Goal: Task Accomplishment & Management: Use online tool/utility

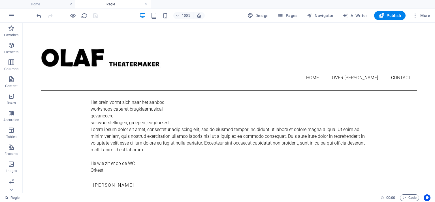
scroll to position [118, 0]
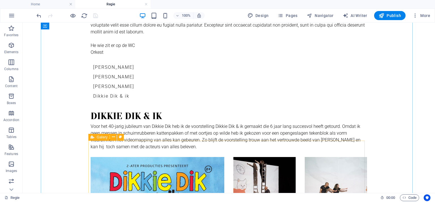
click at [103, 137] on span "Gallery" at bounding box center [102, 137] width 11 height 3
select select "rem"
select select "preset-gallery-v3-grid"
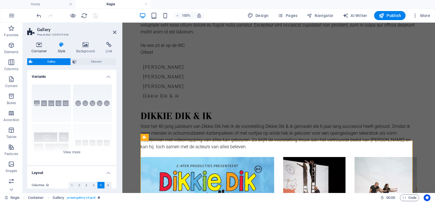
click at [41, 47] on icon at bounding box center [39, 45] width 24 height 6
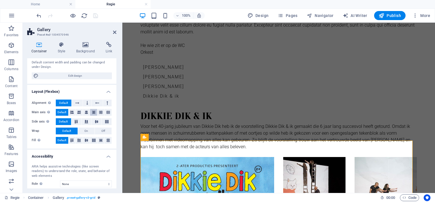
scroll to position [99, 0]
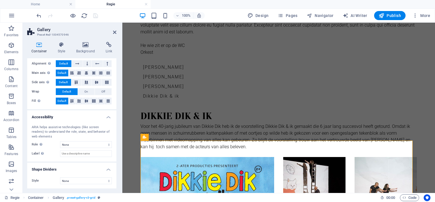
click at [107, 169] on h4 "Shape Dividers" at bounding box center [71, 168] width 89 height 10
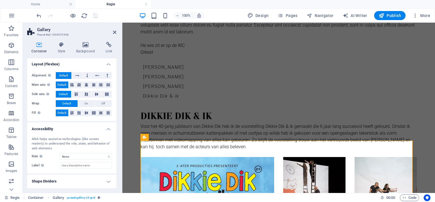
scroll to position [86, 0]
click at [107, 130] on h4 "Accessibility" at bounding box center [71, 128] width 89 height 10
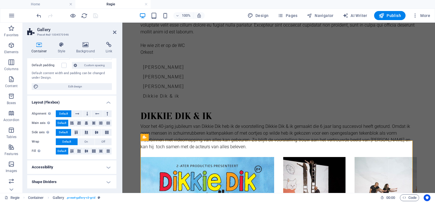
click at [108, 181] on h4 "Shape Dividers" at bounding box center [71, 182] width 89 height 14
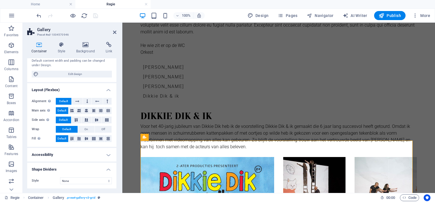
click at [110, 170] on h4 "Shape Dividers" at bounding box center [71, 168] width 89 height 10
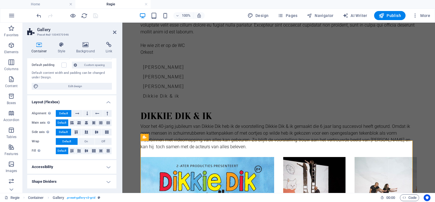
scroll to position [48, 0]
click at [59, 47] on icon at bounding box center [62, 45] width 16 height 6
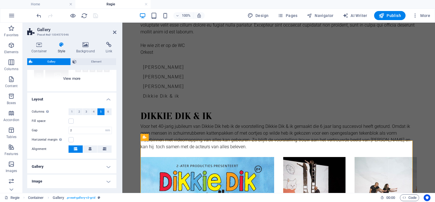
scroll to position [85, 0]
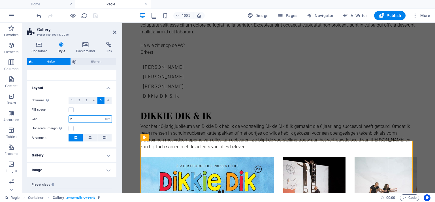
click at [74, 120] on input "2" at bounding box center [90, 119] width 43 height 7
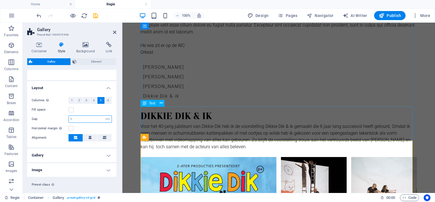
type input "1"
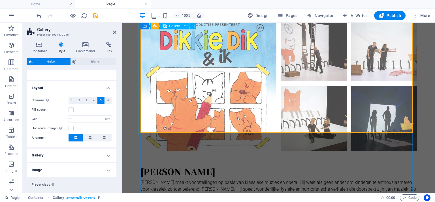
scroll to position [203, 0]
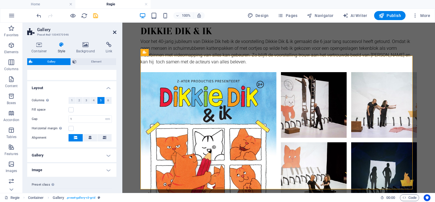
click at [116, 33] on icon at bounding box center [114, 32] width 3 height 5
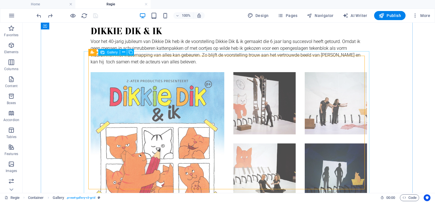
click at [154, 107] on li at bounding box center [158, 139] width 134 height 134
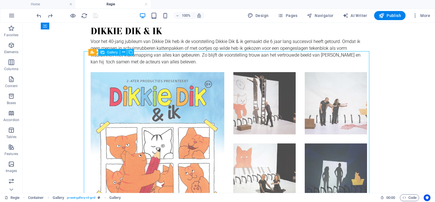
click at [142, 102] on li at bounding box center [158, 139] width 134 height 134
select select "4"
select select "px"
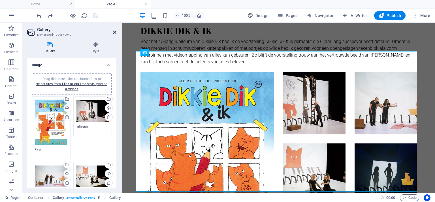
click at [116, 33] on icon at bounding box center [114, 32] width 3 height 5
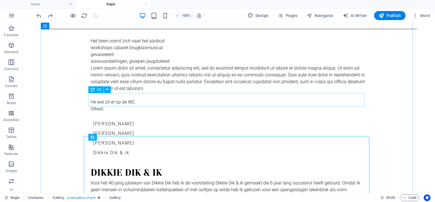
scroll to position [118, 0]
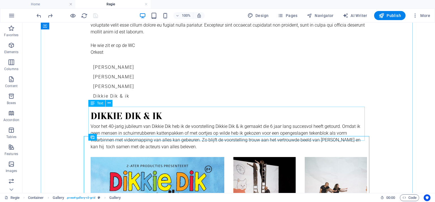
click at [200, 123] on div "Voor het 40-jarig jubileum van Dikkie Dik heb ik de voorstelling Dikkie Dik & i…" at bounding box center [229, 140] width 277 height 34
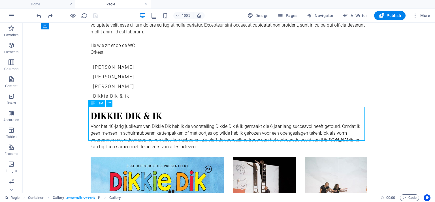
click at [200, 123] on div "Voor het 40-jarig jubileum van Dikkie Dik heb ik de voorstelling Dikkie Dik & i…" at bounding box center [229, 140] width 277 height 34
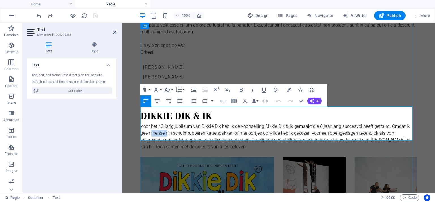
drag, startPoint x: 166, startPoint y: 117, endPoint x: 152, endPoint y: 118, distance: 13.1
click at [152, 123] on p "Voor het 40-jarig jubileum van Dikkie Dik heb ik de voorstelling Dikkie Dik & i…" at bounding box center [279, 136] width 277 height 27
click at [233, 123] on p "Voor het 40-jarig jubileum van Dikkie Dik heb ik de voorstelling Dikkie Dik & i…" at bounding box center [279, 136] width 277 height 27
drag, startPoint x: 268, startPoint y: 117, endPoint x: 272, endPoint y: 118, distance: 3.9
click at [269, 123] on p "Voor het 40-jarig jubileum van Dikkie Dik heb ik de voorstelling Dikkie Dik & i…" at bounding box center [279, 136] width 277 height 27
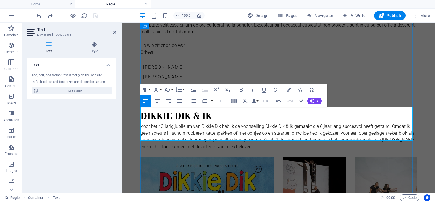
click at [249, 131] on p "Voor het 40-jarig jubileum van Dikkie Dik heb ik de voorstelling Dikkie Dik & i…" at bounding box center [279, 136] width 277 height 27
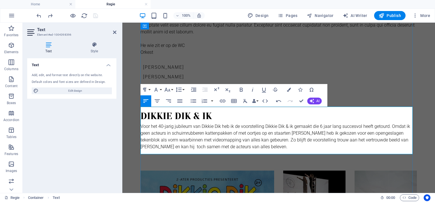
click at [150, 150] on p at bounding box center [279, 153] width 277 height 7
click at [251, 133] on p "Voor het 40-jarig jubileum van Dikkie Dik heb ik de voorstelling Dikkie Dik & i…" at bounding box center [279, 136] width 277 height 27
drag, startPoint x: 300, startPoint y: 100, endPoint x: 241, endPoint y: 84, distance: 61.3
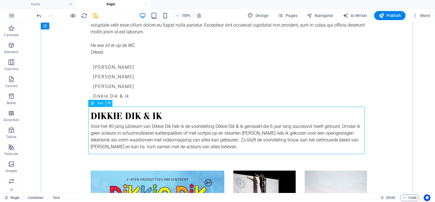
click at [108, 104] on icon at bounding box center [109, 103] width 3 height 6
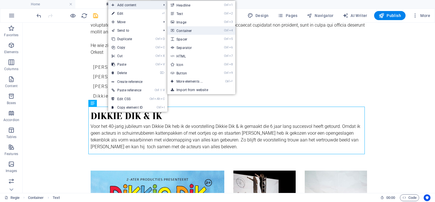
click at [182, 30] on link "Ctrl 4 Container" at bounding box center [191, 30] width 47 height 9
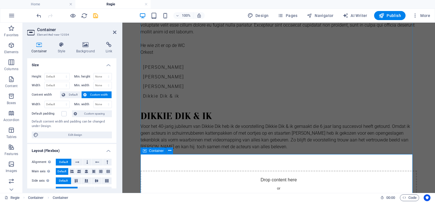
scroll to position [119, 0]
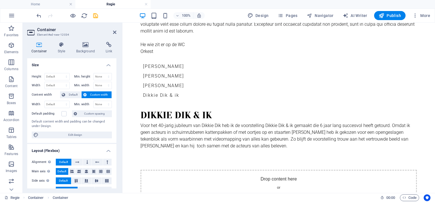
drag, startPoint x: 280, startPoint y: 175, endPoint x: 251, endPoint y: 131, distance: 53.1
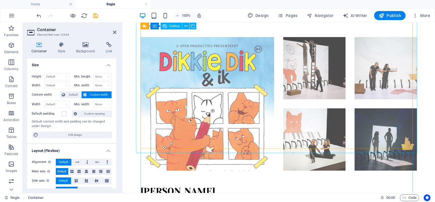
scroll to position [245, 0]
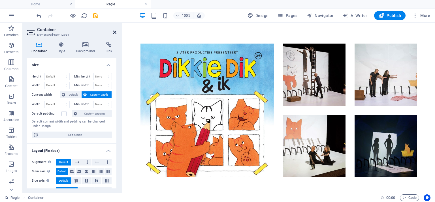
click at [113, 32] on icon at bounding box center [114, 32] width 3 height 5
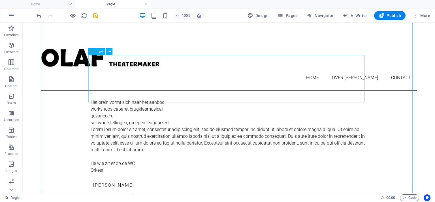
scroll to position [170, 0]
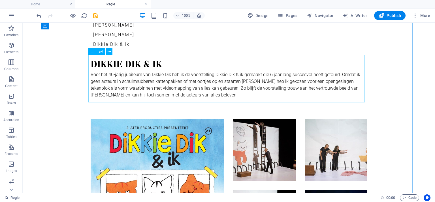
click at [182, 86] on div "Voor het 40-jarig jubileum van Dikkie Dik heb ik de voorstelling Dikkie Dik & i…" at bounding box center [229, 95] width 277 height 48
click at [109, 52] on icon at bounding box center [109, 52] width 3 height 6
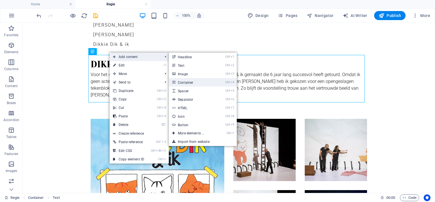
click at [185, 82] on link "Ctrl 4 Container" at bounding box center [192, 82] width 47 height 9
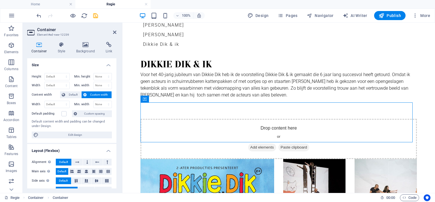
drag, startPoint x: 283, startPoint y: 122, endPoint x: 244, endPoint y: 57, distance: 76.6
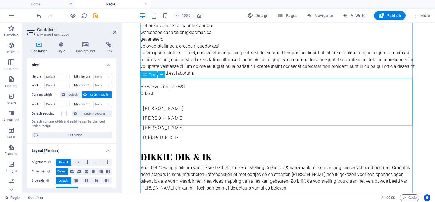
scroll to position [75, 0]
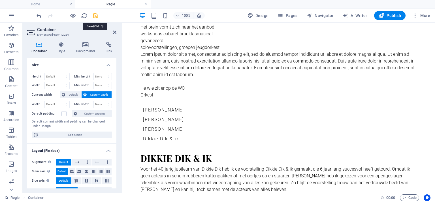
click at [95, 15] on icon "save" at bounding box center [95, 15] width 7 height 7
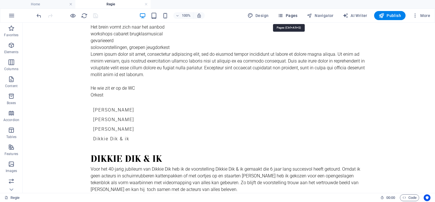
click at [291, 15] on span "Pages" at bounding box center [288, 16] width 20 height 6
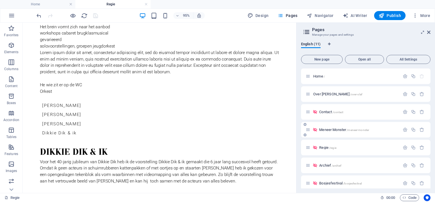
click at [331, 130] on span "Meneer Monster /meneer-monster" at bounding box center [344, 130] width 50 height 4
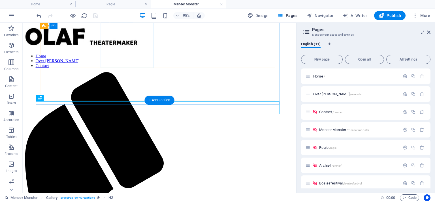
scroll to position [211, 0]
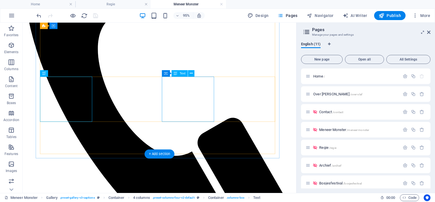
scroll to position [155, 0]
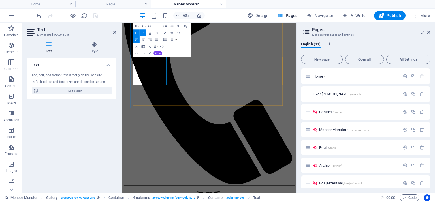
click at [152, 26] on button "Font Size" at bounding box center [150, 26] width 7 height 7
click at [96, 126] on div "Text Add, edit, and format text directly on the website. Default colors and fon…" at bounding box center [71, 123] width 89 height 130
click at [114, 32] on icon at bounding box center [114, 32] width 3 height 5
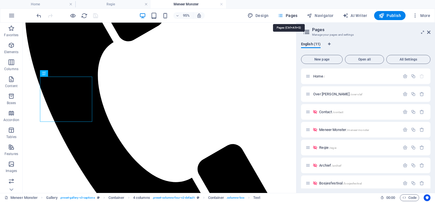
click at [294, 17] on span "Pages" at bounding box center [288, 16] width 20 height 6
click at [323, 148] on span "Regie /regie" at bounding box center [327, 148] width 17 height 4
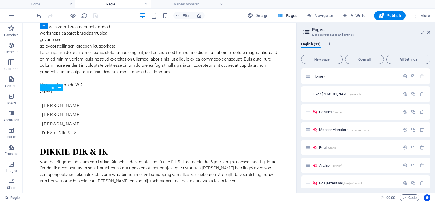
scroll to position [132, 0]
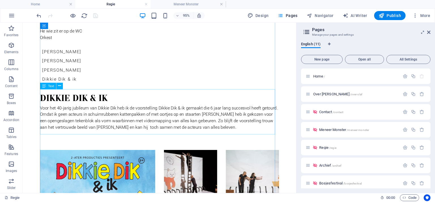
click at [49, 126] on div "Voor het 40-jarig jubileum van Dikkie Dik heb ik de voorstelling Dikkie Dik & i…" at bounding box center [167, 133] width 252 height 48
click at [48, 123] on div "Voor het 40-jarig jubileum van Dikkie Dik heb ik de voorstelling Dikkie Dik & i…" at bounding box center [167, 133] width 252 height 48
click at [15, 47] on span "Elements" at bounding box center [11, 49] width 23 height 14
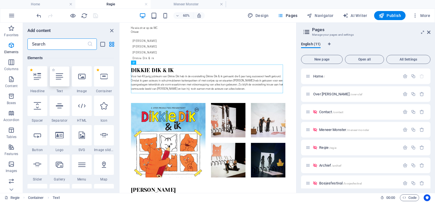
scroll to position [60, 0]
click at [15, 169] on p "Images" at bounding box center [12, 171] width 12 height 5
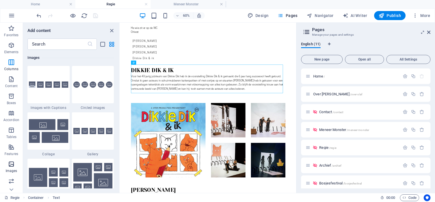
scroll to position [2874, 0]
click at [10, 96] on icon "button" at bounding box center [11, 96] width 7 height 7
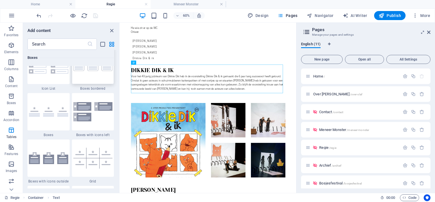
scroll to position [1592, 0]
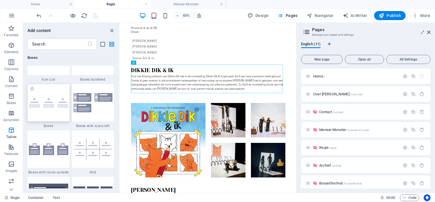
click at [38, 103] on img at bounding box center [48, 103] width 39 height 10
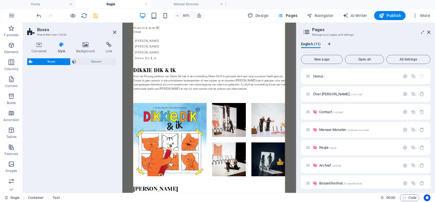
select select "rem"
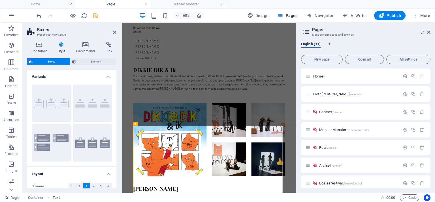
scroll to position [644, 0]
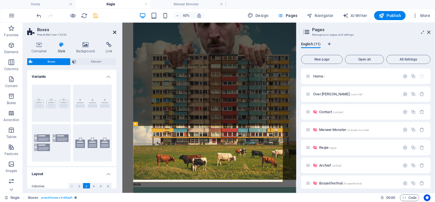
click at [114, 32] on icon at bounding box center [114, 32] width 3 height 5
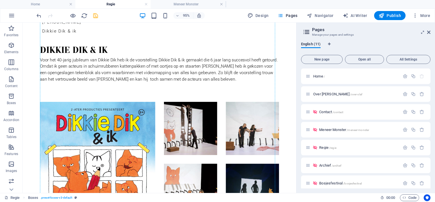
scroll to position [180, 0]
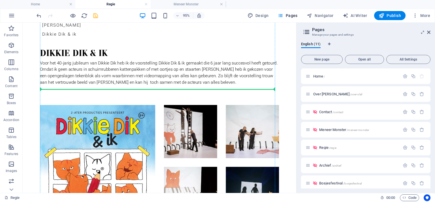
drag, startPoint x: 71, startPoint y: 124, endPoint x: 107, endPoint y: 77, distance: 59.2
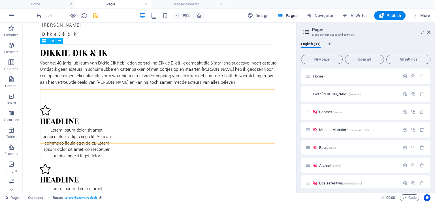
click at [58, 80] on div "Voor het 40-jarig jubileum van Dikkie Dik heb ik de voorstelling Dikkie Dik & i…" at bounding box center [167, 86] width 252 height 48
click at [227, 68] on div "Voor het 40-jarig jubileum van Dikkie Dik heb ik de voorstelling Dikkie Dik & i…" at bounding box center [167, 86] width 252 height 48
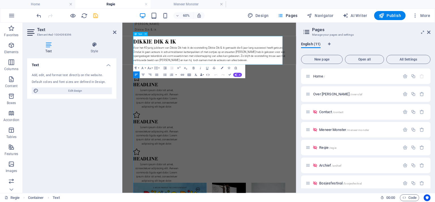
click at [161, 103] on p at bounding box center [268, 106] width 254 height 7
drag, startPoint x: 327, startPoint y: 70, endPoint x: 336, endPoint y: 95, distance: 27.1
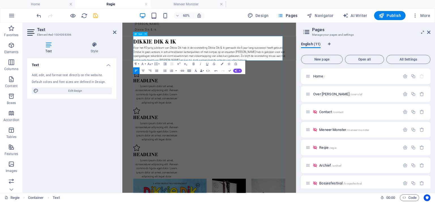
click at [166, 96] on p at bounding box center [268, 99] width 254 height 7
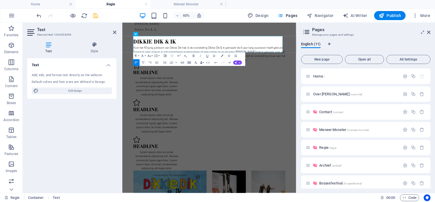
click at [117, 31] on aside "Text Element #ed-1004398396 Text Style Text Add, edit, and format text directly…" at bounding box center [73, 108] width 100 height 171
click at [115, 32] on icon at bounding box center [114, 32] width 3 height 5
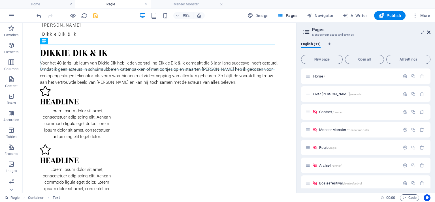
click at [429, 32] on icon at bounding box center [428, 32] width 3 height 5
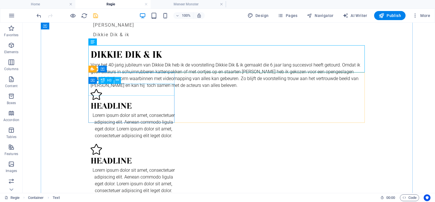
click at [117, 80] on icon at bounding box center [117, 80] width 3 height 6
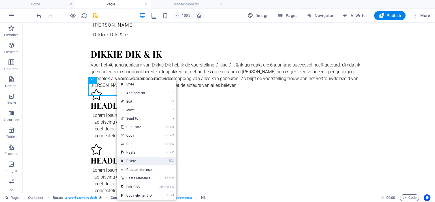
click at [132, 160] on link "⌦ Delete" at bounding box center [136, 161] width 38 height 9
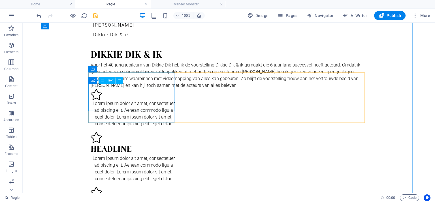
click at [96, 100] on div "Lorem ipsum dolor sit amet, consectetuer adipiscing elit. Aenean commodo ligula…" at bounding box center [134, 113] width 86 height 27
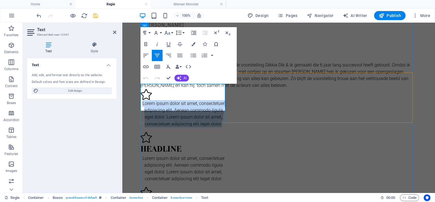
drag, startPoint x: 223, startPoint y: 108, endPoint x: 141, endPoint y: 88, distance: 84.8
click at [141, 100] on p "Lorem ipsum dolor sit amet, consectetuer adipiscing elit. Aenean commodo ligula…" at bounding box center [184, 113] width 86 height 27
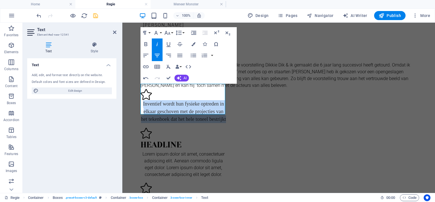
drag, startPoint x: 198, startPoint y: 110, endPoint x: 140, endPoint y: 88, distance: 62.6
click at [156, 44] on icon "button" at bounding box center [157, 44] width 7 height 7
click at [141, 101] on em "Inventief wordt hun fysieke optreden in elkaar geschoven met de projecties van …" at bounding box center [183, 111] width 85 height 21
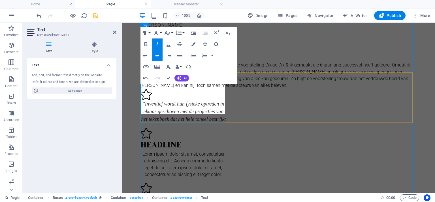
click at [207, 111] on p ""Inventief wordt hun fysieke optreden in elkaar geschoven met de projecties van…" at bounding box center [184, 111] width 86 height 23
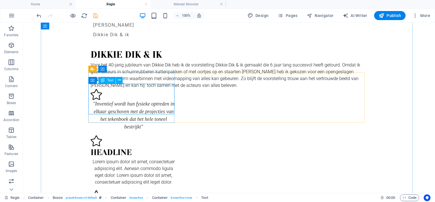
click at [160, 110] on div ""Inventief wordt hun fysieke optreden in elkaar geschoven met de projecties van…" at bounding box center [134, 115] width 86 height 31
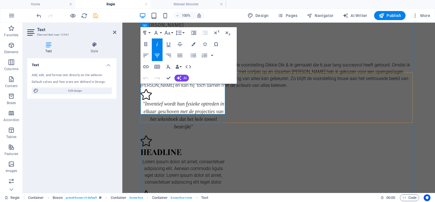
click at [208, 111] on p ""Inventief wordt hun fysieke optreden in elkaar geschoven met de projecties van…" at bounding box center [184, 115] width 86 height 31
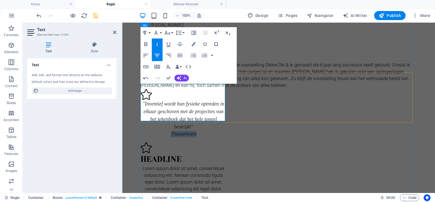
drag, startPoint x: 198, startPoint y: 117, endPoint x: 169, endPoint y: 121, distance: 28.6
click at [169, 131] on p "Theaterkrant" at bounding box center [184, 134] width 86 height 7
click at [158, 42] on icon "button" at bounding box center [157, 44] width 7 height 7
click at [161, 32] on button "Font Family" at bounding box center [157, 32] width 11 height 11
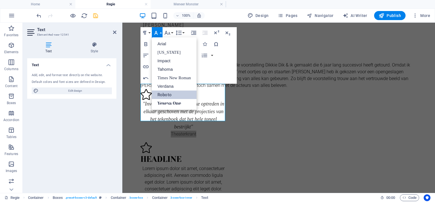
scroll to position [0, 0]
click at [161, 32] on button "Font Family" at bounding box center [157, 32] width 11 height 11
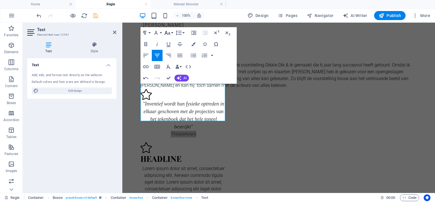
click at [173, 32] on button "Font Size" at bounding box center [168, 32] width 11 height 11
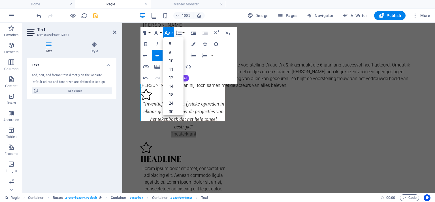
click at [173, 32] on button "Font Size" at bounding box center [168, 32] width 11 height 11
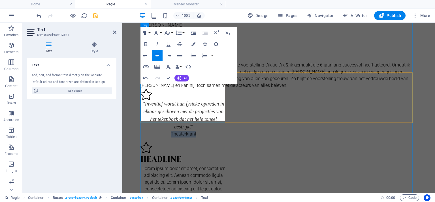
click at [195, 132] on span "Theaterkrant" at bounding box center [184, 134] width 26 height 5
click at [196, 131] on p "Theaterkrant" at bounding box center [184, 134] width 86 height 7
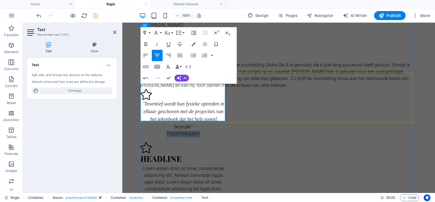
drag, startPoint x: 205, startPoint y: 118, endPoint x: 167, endPoint y: 121, distance: 38.4
click at [167, 121] on div ""Inventief wordt hun fysieke optreden in elkaar geschoven met de projecties van…" at bounding box center [184, 113] width 86 height 49
click at [171, 32] on button "Font Size" at bounding box center [168, 32] width 11 height 11
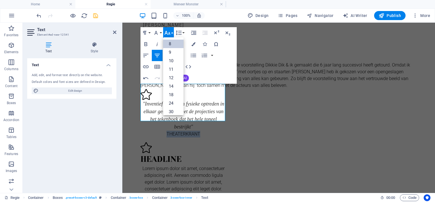
click at [169, 42] on link "8" at bounding box center [173, 44] width 20 height 9
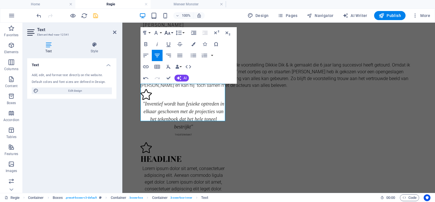
click at [170, 33] on icon "button" at bounding box center [167, 32] width 7 height 7
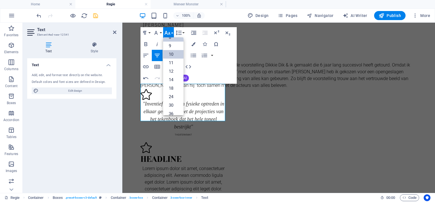
click at [173, 56] on link "10" at bounding box center [173, 54] width 20 height 9
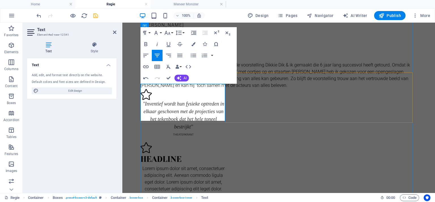
click at [215, 111] on p ""Inventief wordt hun fysieke optreden in elkaar geschoven met de projecties van…" at bounding box center [184, 115] width 86 height 31
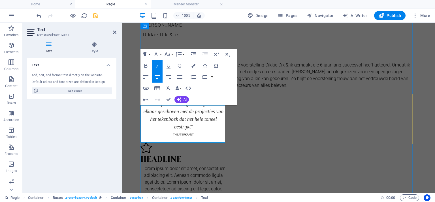
scroll to position [95, 0]
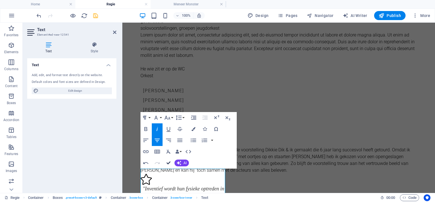
drag, startPoint x: 169, startPoint y: 164, endPoint x: 197, endPoint y: 86, distance: 82.3
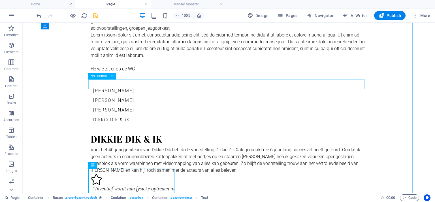
scroll to position [151, 0]
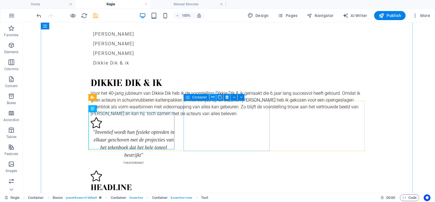
click at [212, 98] on icon at bounding box center [212, 97] width 3 height 6
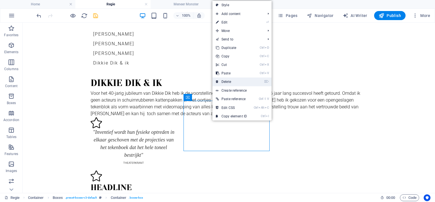
click at [224, 81] on link "⌦ Delete" at bounding box center [232, 82] width 38 height 9
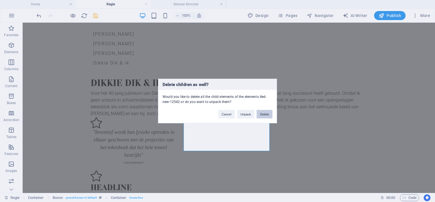
click at [261, 114] on button "Delete" at bounding box center [265, 114] width 16 height 9
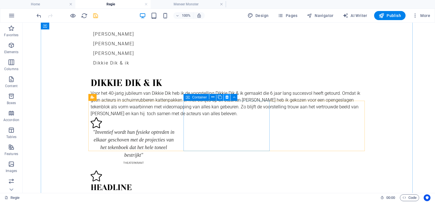
click at [226, 96] on icon at bounding box center [227, 97] width 3 height 6
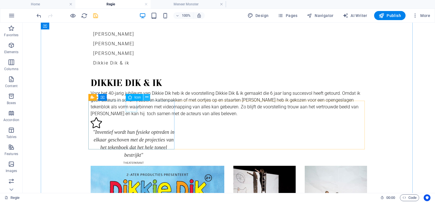
click at [147, 97] on icon at bounding box center [146, 97] width 3 height 6
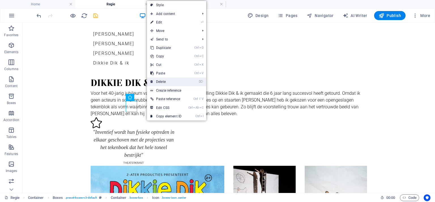
click at [159, 82] on link "⌦ Delete" at bounding box center [166, 82] width 38 height 9
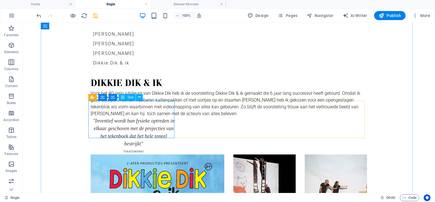
click at [149, 119] on div ""Inventief wordt hun fysieke optreden in elkaar geschoven met de projecties van…" at bounding box center [134, 135] width 86 height 37
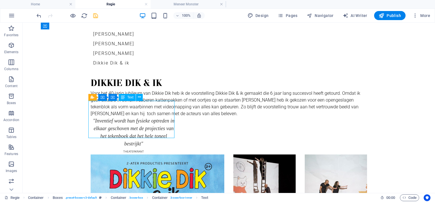
click at [149, 119] on div ""Inventief wordt hun fysieke optreden in elkaar geschoven met de projecties van…" at bounding box center [134, 135] width 86 height 37
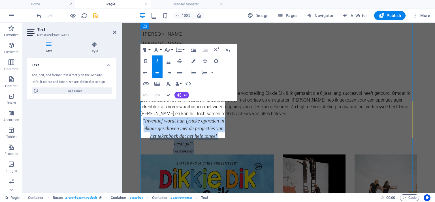
drag, startPoint x: 201, startPoint y: 137, endPoint x: 146, endPoint y: 104, distance: 64.4
click at [146, 117] on div ""Inventief wordt hun fysieke optreden in elkaar geschoven met de projecties van…" at bounding box center [184, 135] width 86 height 37
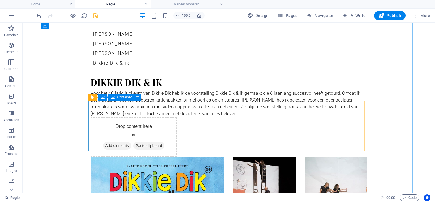
click at [124, 97] on span "Container" at bounding box center [124, 97] width 15 height 3
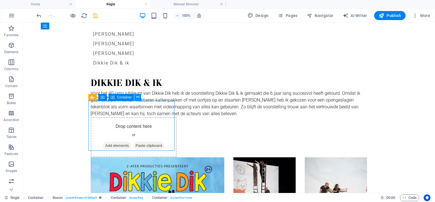
click at [138, 97] on icon at bounding box center [137, 97] width 3 height 6
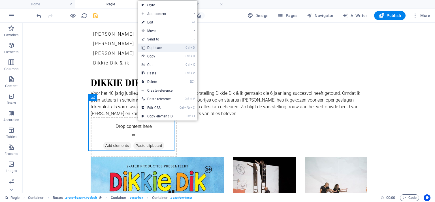
click at [150, 48] on link "Ctrl D Duplicate" at bounding box center [157, 48] width 38 height 9
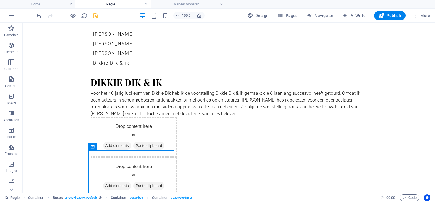
scroll to position [152, 0]
drag, startPoint x: 121, startPoint y: 171, endPoint x: 204, endPoint y: 117, distance: 98.3
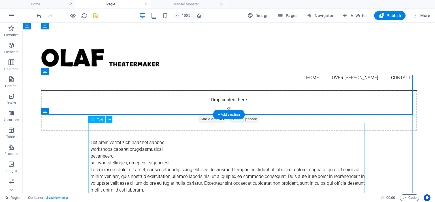
scroll to position [219, 0]
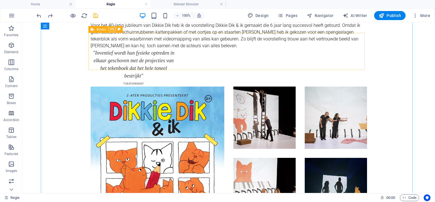
click at [114, 29] on button at bounding box center [112, 29] width 7 height 7
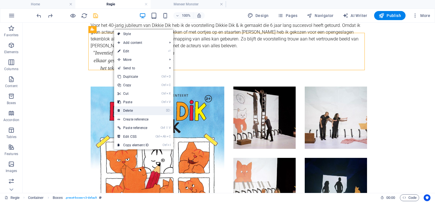
click at [128, 110] on link "⌦ Delete" at bounding box center [133, 111] width 38 height 9
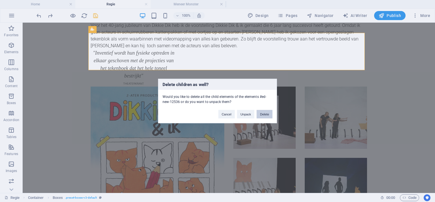
click at [267, 115] on button "Delete" at bounding box center [265, 114] width 16 height 9
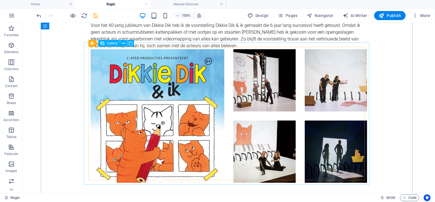
scroll to position [163, 0]
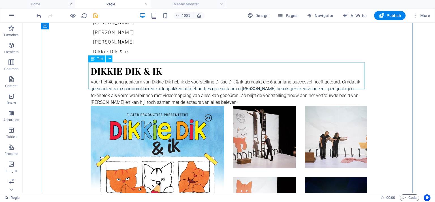
click at [191, 87] on div "Voor het 40-jarig jubileum van Dikkie Dik heb ik de voorstelling Dikkie Dik & i…" at bounding box center [229, 92] width 277 height 27
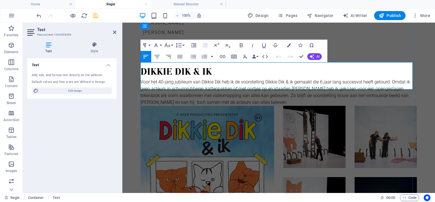
click at [251, 89] on p "Voor het 40-jarig jubileum van Dikkie Dik heb ik de voorstelling Dikkie Dik & i…" at bounding box center [279, 92] width 277 height 27
click at [114, 32] on icon at bounding box center [114, 32] width 3 height 5
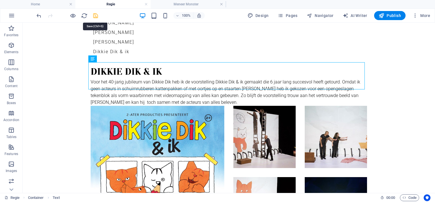
click at [96, 18] on icon "save" at bounding box center [95, 15] width 7 height 7
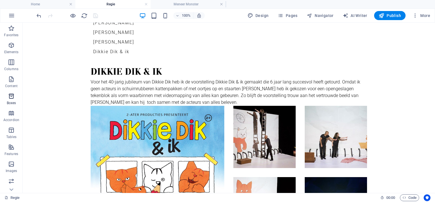
click at [10, 96] on icon "button" at bounding box center [11, 96] width 7 height 7
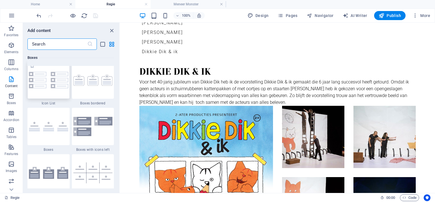
scroll to position [1592, 0]
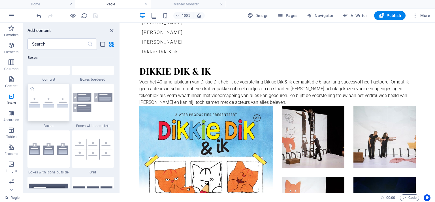
click at [53, 102] on img at bounding box center [48, 103] width 39 height 10
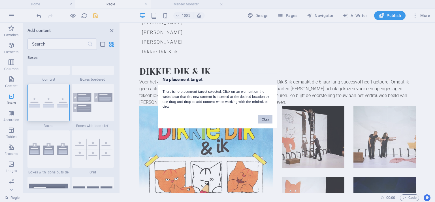
click at [263, 120] on button "Okay" at bounding box center [265, 119] width 14 height 9
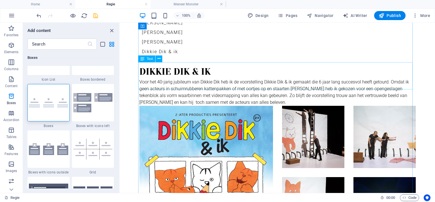
click at [202, 79] on div "Voor het 40-jarig jubileum van Dikkie Dik heb ik de voorstelling Dikkie Dik & i…" at bounding box center [277, 92] width 277 height 27
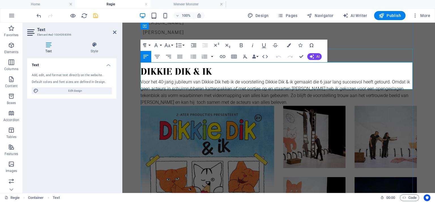
click at [354, 65] on div "Dikkie dik & ik" at bounding box center [279, 72] width 277 height 14
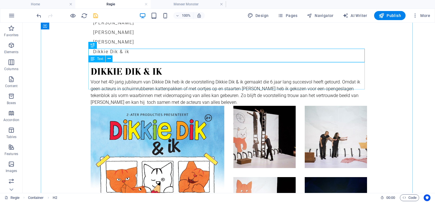
click at [167, 79] on div "Voor het 40-jarig jubileum van Dikkie Dik heb ik de voorstelling Dikkie Dik & i…" at bounding box center [229, 92] width 277 height 27
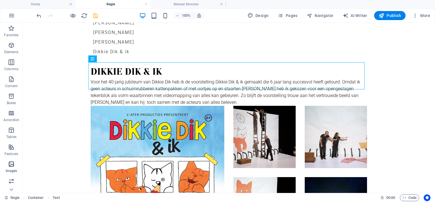
click at [9, 165] on icon "button" at bounding box center [11, 164] width 7 height 7
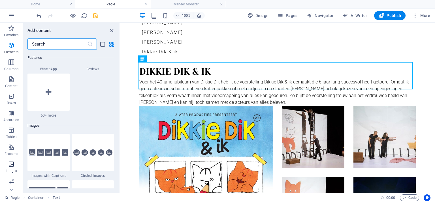
scroll to position [2874, 0]
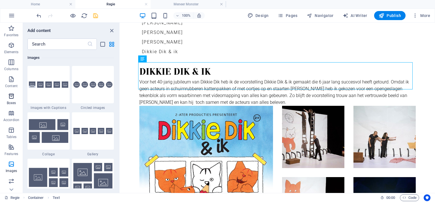
click at [11, 100] on span "Boxes" at bounding box center [11, 100] width 23 height 14
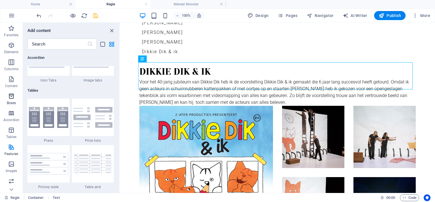
scroll to position [1563, 0]
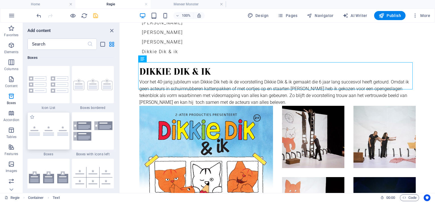
click at [45, 132] on img at bounding box center [48, 131] width 39 height 10
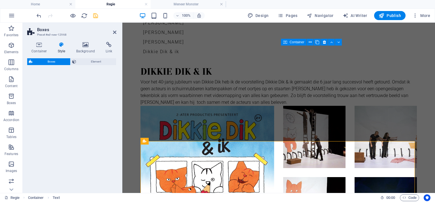
scroll to position [772, 0]
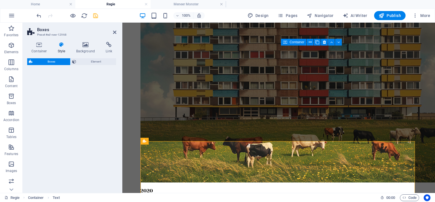
select select "rem"
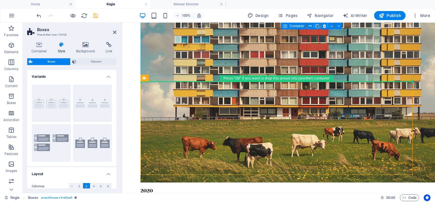
scroll to position [768, 0]
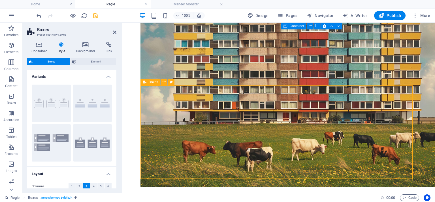
drag, startPoint x: 266, startPoint y: 101, endPoint x: 152, endPoint y: 98, distance: 114.0
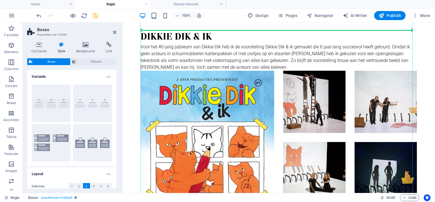
scroll to position [163, 0]
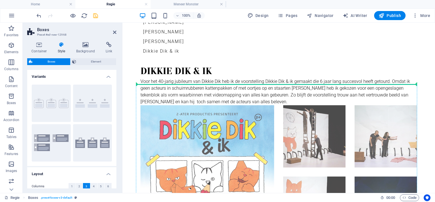
drag, startPoint x: 273, startPoint y: 105, endPoint x: 248, endPoint y: 91, distance: 28.5
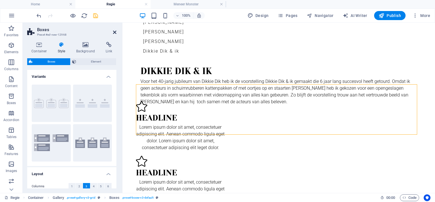
click at [113, 32] on icon at bounding box center [114, 32] width 3 height 5
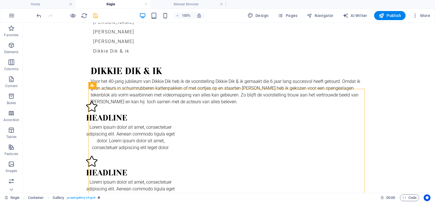
drag, startPoint x: 116, startPoint y: 109, endPoint x: 124, endPoint y: 94, distance: 18.1
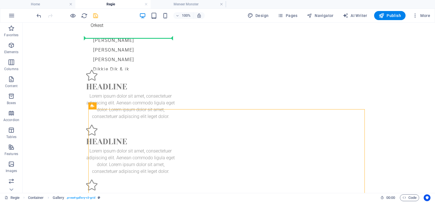
scroll to position [143, 0]
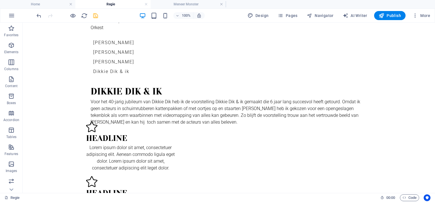
drag, startPoint x: 115, startPoint y: 109, endPoint x: 151, endPoint y: 133, distance: 43.2
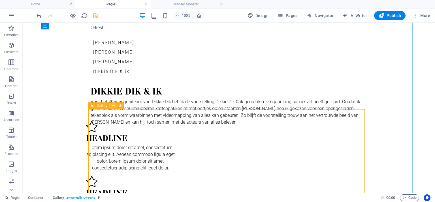
click at [113, 106] on icon at bounding box center [113, 106] width 3 height 6
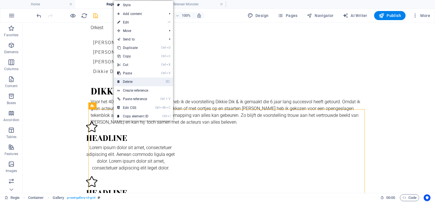
click at [130, 82] on link "⌦ Delete" at bounding box center [133, 82] width 38 height 9
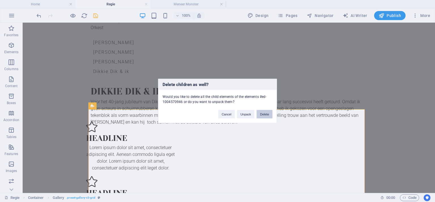
click at [267, 112] on button "Delete" at bounding box center [265, 114] width 16 height 9
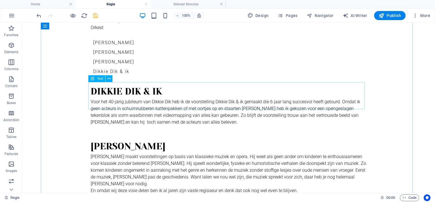
click at [194, 106] on div "Voor het 40-jarig jubileum van Dikkie Dik heb ik de voorstelling Dikkie Dik & i…" at bounding box center [229, 112] width 277 height 27
click at [15, 96] on icon "button" at bounding box center [11, 96] width 7 height 7
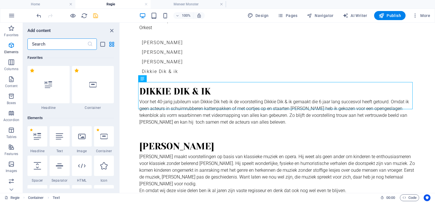
scroll to position [1563, 0]
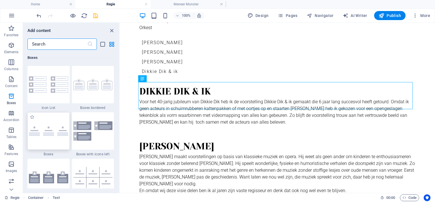
click at [54, 135] on img at bounding box center [48, 131] width 39 height 10
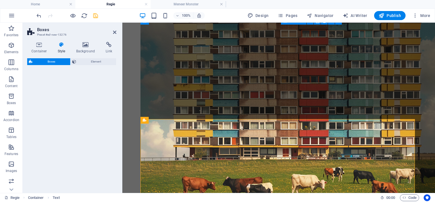
select select "rem"
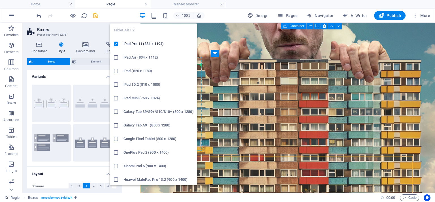
scroll to position [505, 0]
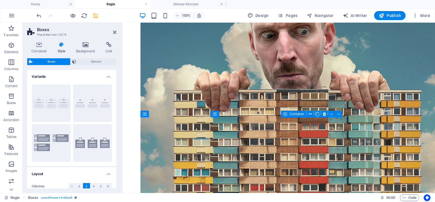
drag, startPoint x: 270, startPoint y: 101, endPoint x: 175, endPoint y: 66, distance: 101.0
drag, startPoint x: 116, startPoint y: 32, endPoint x: 162, endPoint y: 71, distance: 60.6
click at [116, 32] on icon at bounding box center [114, 32] width 3 height 5
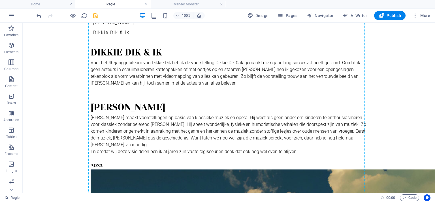
scroll to position [153, 0]
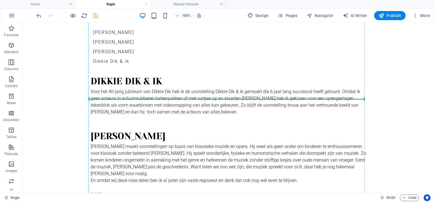
drag, startPoint x: 74, startPoint y: 108, endPoint x: 103, endPoint y: 105, distance: 29.6
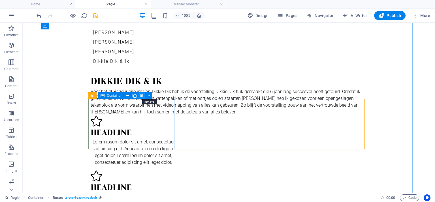
click at [141, 96] on icon at bounding box center [141, 96] width 3 height 6
click at [142, 96] on icon at bounding box center [141, 96] width 3 height 6
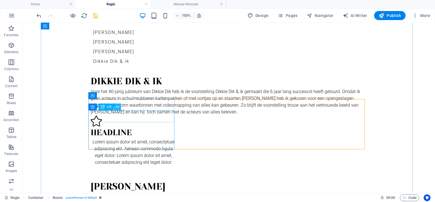
click at [117, 107] on icon at bounding box center [117, 107] width 3 height 6
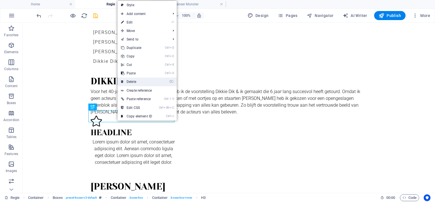
click at [129, 82] on link "⌦ Delete" at bounding box center [137, 82] width 38 height 9
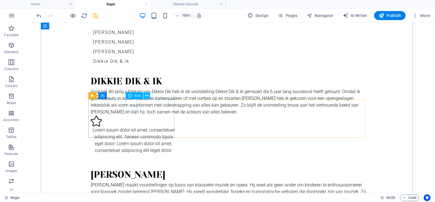
click at [146, 96] on icon at bounding box center [146, 96] width 3 height 6
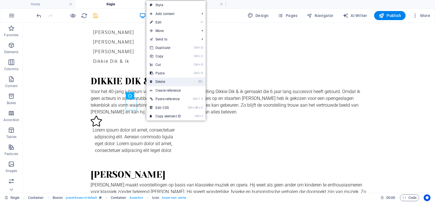
click at [159, 79] on link "⌦ Delete" at bounding box center [166, 82] width 38 height 9
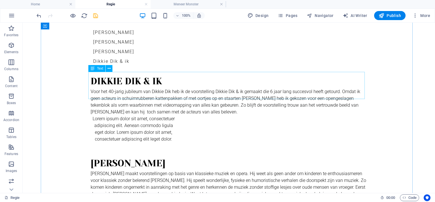
click at [187, 96] on div "Voor het 40-jarig jubileum van Dikkie Dik heb ik de voorstelling Dikkie Dik & i…" at bounding box center [229, 101] width 277 height 27
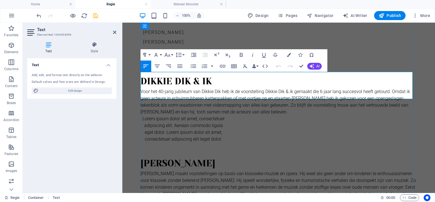
click at [256, 97] on p "Voor het 40-jarig jubileum van Dikkie Dik heb ik de voorstelling Dikkie Dik & i…" at bounding box center [279, 101] width 277 height 27
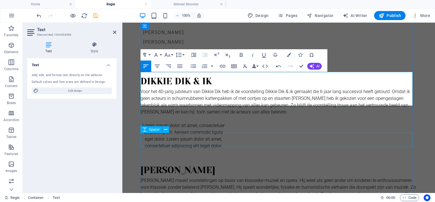
click at [239, 150] on div at bounding box center [279, 157] width 277 height 14
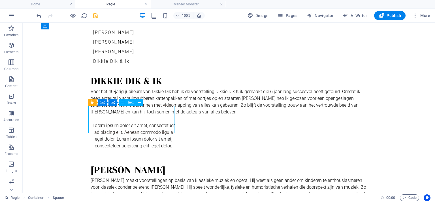
click at [172, 130] on div "Lorem ipsum dolor sit amet, consectetuer adipiscing elit. Aenean commodo ligula…" at bounding box center [134, 135] width 86 height 27
click at [170, 130] on div "Lorem ipsum dolor sit amet, consectetuer adipiscing elit. Aenean commodo ligula…" at bounding box center [134, 135] width 86 height 27
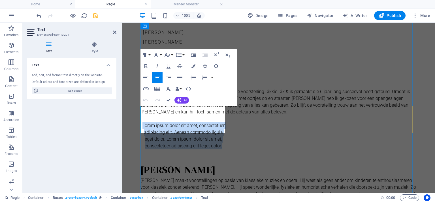
drag, startPoint x: 221, startPoint y: 130, endPoint x: 142, endPoint y: 109, distance: 82.2
click at [142, 122] on p "Lorem ipsum dolor sit amet, consectetuer adipiscing elit. Aenean commodo ligula…" at bounding box center [184, 135] width 86 height 27
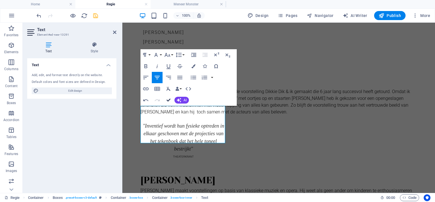
drag, startPoint x: 168, startPoint y: 100, endPoint x: 179, endPoint y: 169, distance: 70.0
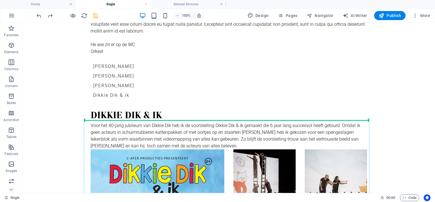
scroll to position [99, 0]
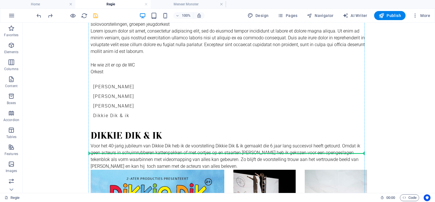
drag, startPoint x: 130, startPoint y: 127, endPoint x: 129, endPoint y: 148, distance: 21.3
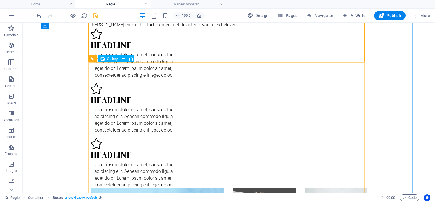
scroll to position [184, 0]
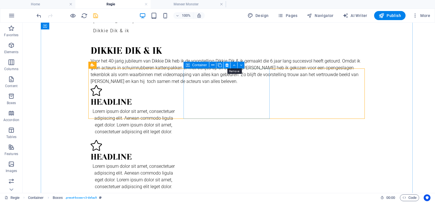
click at [228, 65] on icon at bounding box center [227, 65] width 3 height 6
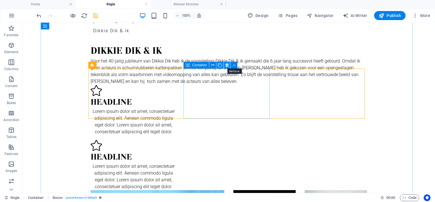
drag, startPoint x: 227, startPoint y: 64, endPoint x: 197, endPoint y: 44, distance: 35.4
click at [227, 64] on icon at bounding box center [227, 65] width 3 height 6
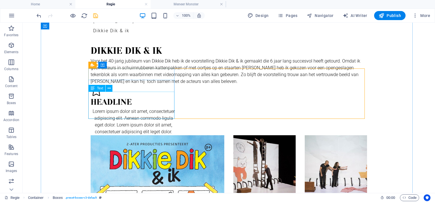
click at [171, 116] on div "Lorem ipsum dolor sit amet, consectetuer adipiscing elit. Aenean commodo ligula…" at bounding box center [134, 121] width 86 height 27
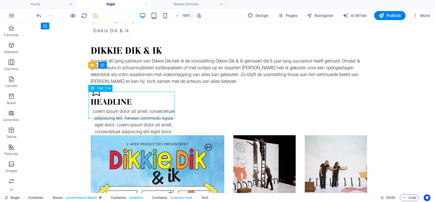
click at [171, 116] on div "Lorem ipsum dolor sit amet, consectetuer adipiscing elit. Aenean commodo ligula…" at bounding box center [134, 121] width 86 height 27
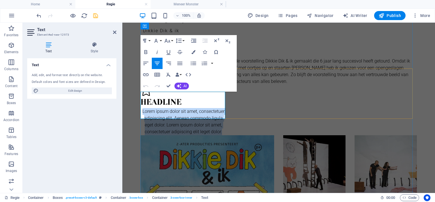
drag, startPoint x: 223, startPoint y: 116, endPoint x: 139, endPoint y: 97, distance: 86.1
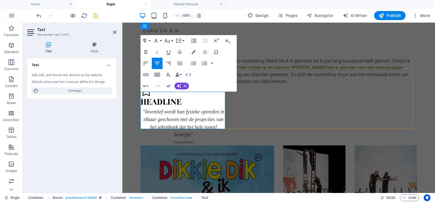
click at [207, 139] on p "THEATERKRANT" at bounding box center [184, 142] width 86 height 7
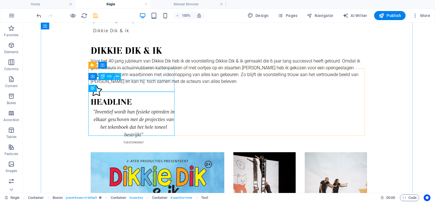
click at [118, 76] on icon at bounding box center [117, 77] width 3 height 6
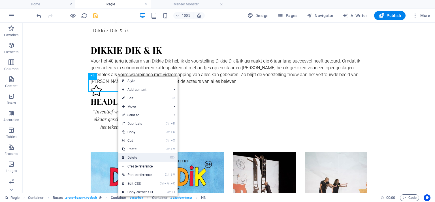
click at [132, 156] on link "⌦ Delete" at bounding box center [137, 158] width 38 height 9
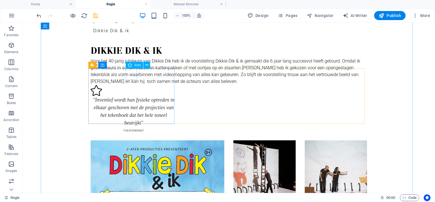
click at [132, 85] on figure at bounding box center [134, 90] width 86 height 11
click at [145, 64] on icon at bounding box center [146, 65] width 3 height 6
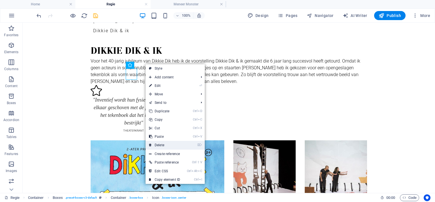
drag, startPoint x: 159, startPoint y: 145, endPoint x: 136, endPoint y: 122, distance: 32.3
click at [159, 145] on link "⌦ Delete" at bounding box center [165, 145] width 38 height 9
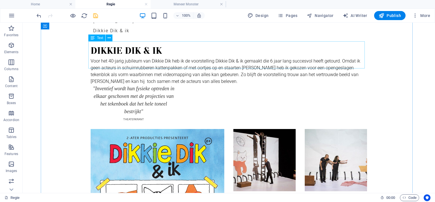
click at [189, 65] on div "Voor het 40-jarig jubileum van Dikkie Dik heb ik de voorstelling Dikkie Dik & i…" at bounding box center [229, 71] width 277 height 27
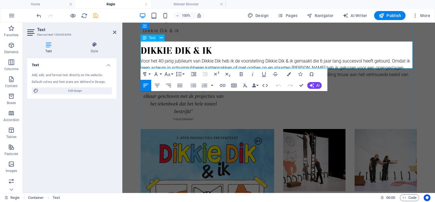
click at [251, 65] on p "Voor het 40-jarig jubileum van Dikkie Dik heb ik de voorstelling Dikkie Dik & i…" at bounding box center [279, 71] width 277 height 27
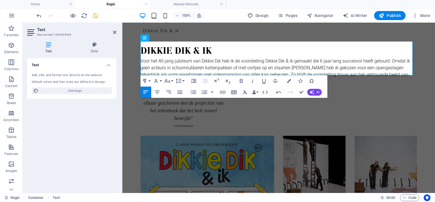
drag, startPoint x: 92, startPoint y: 9, endPoint x: 115, endPoint y: 32, distance: 32.3
click at [115, 32] on icon at bounding box center [114, 32] width 3 height 5
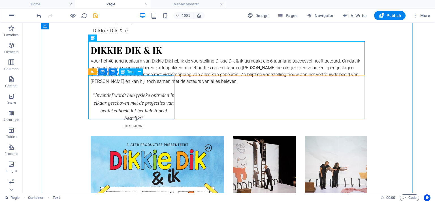
click at [130, 92] on div ""Inventief wordt hun fysieke optreden in elkaar geschoven met de projecties van…" at bounding box center [134, 114] width 86 height 44
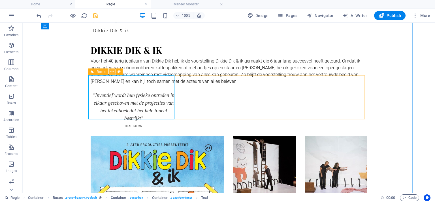
click at [113, 72] on icon at bounding box center [112, 72] width 3 height 6
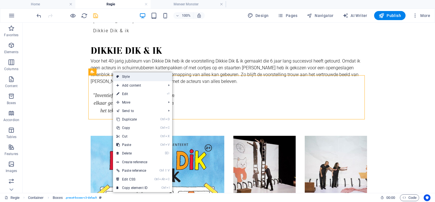
click at [121, 77] on link "Style" at bounding box center [142, 77] width 59 height 9
select select "rem"
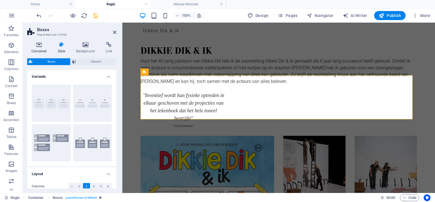
click at [40, 46] on icon at bounding box center [39, 45] width 24 height 6
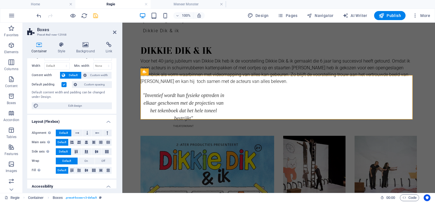
scroll to position [28, 0]
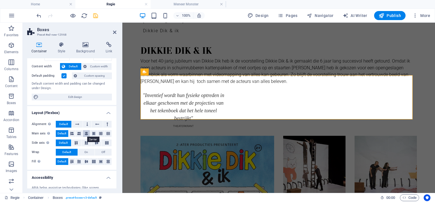
click at [86, 132] on icon at bounding box center [86, 133] width 3 height 7
click at [114, 31] on icon at bounding box center [114, 32] width 3 height 5
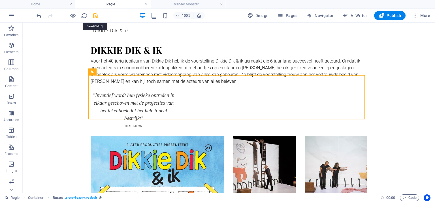
click at [97, 15] on icon "save" at bounding box center [95, 15] width 7 height 7
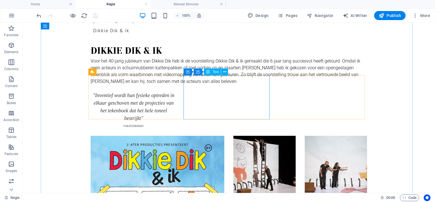
click at [177, 102] on div ""Inventief wordt hun fysieke optreden in elkaar geschoven met de projecties van…" at bounding box center [134, 114] width 86 height 44
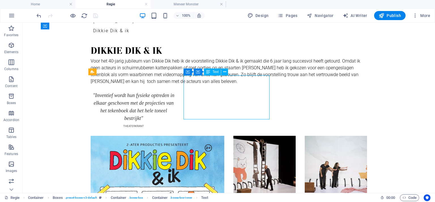
click at [177, 102] on div ""Inventief wordt hun fysieke optreden in elkaar geschoven met de projecties van…" at bounding box center [134, 114] width 86 height 44
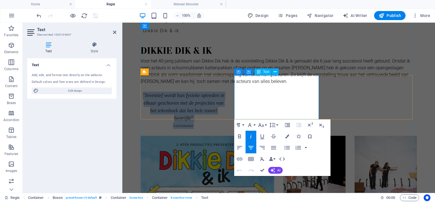
drag, startPoint x: 293, startPoint y: 110, endPoint x: 240, endPoint y: 79, distance: 61.2
click at [227, 92] on div ""Inventief wordt hun fysieke optreden in elkaar geschoven met de projecties van…" at bounding box center [184, 114] width 86 height 44
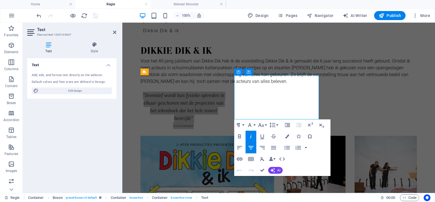
click at [237, 159] on icon "button" at bounding box center [240, 159] width 6 height 3
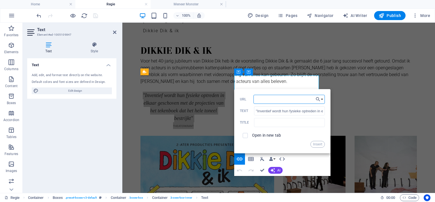
paste input "[URL][DOMAIN_NAME]"
type input "[URL][DOMAIN_NAME]"
click at [245, 135] on input "checkbox" at bounding box center [244, 134] width 5 height 5
checkbox input "true"
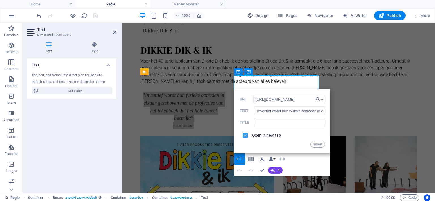
scroll to position [0, 0]
click at [319, 144] on button "Insert" at bounding box center [318, 144] width 14 height 7
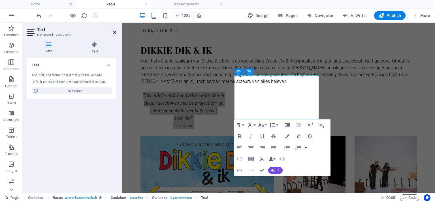
drag, startPoint x: 115, startPoint y: 33, endPoint x: 61, endPoint y: 10, distance: 58.0
click at [115, 33] on icon at bounding box center [114, 32] width 3 height 5
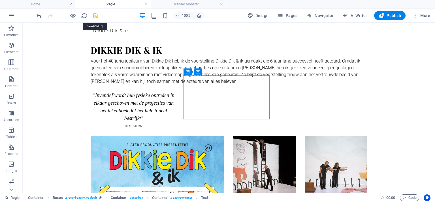
click at [95, 17] on icon "save" at bounding box center [95, 15] width 7 height 7
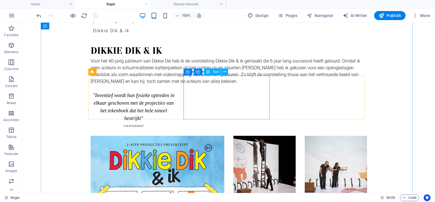
click at [177, 99] on div ""Inventief wordt hun fysieke optreden in elkaar geschoven met de projecties van…" at bounding box center [134, 114] width 86 height 44
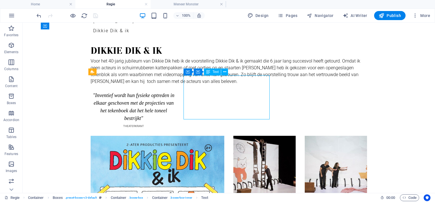
click at [177, 99] on div ""Inventief wordt hun fysieke optreden in elkaar geschoven met de projecties van…" at bounding box center [134, 114] width 86 height 44
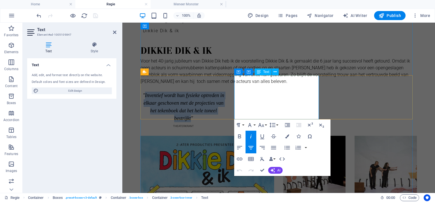
drag, startPoint x: 298, startPoint y: 102, endPoint x: 246, endPoint y: 83, distance: 55.3
click at [227, 92] on p ""Inventief wordt hun fysieke optreden in elkaar geschoven met de projecties van…" at bounding box center [184, 107] width 86 height 31
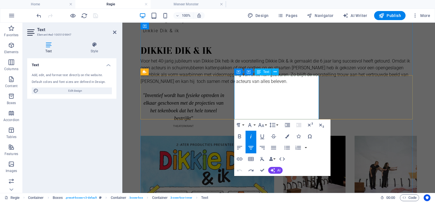
click at [227, 92] on p ""Inventief wordt hun fysieke optreden in elkaar geschoven met de projecties van…" at bounding box center [184, 107] width 86 height 31
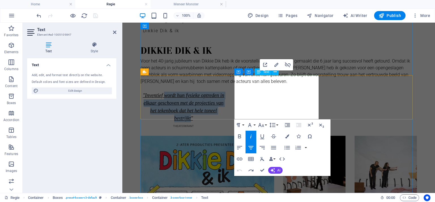
drag, startPoint x: 297, startPoint y: 102, endPoint x: 268, endPoint y: 81, distance: 35.8
click at [224, 93] on em ""Inventief wordt hun fysieke optreden in elkaar geschoven met de projecties van…" at bounding box center [184, 107] width 82 height 29
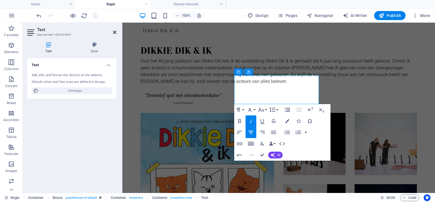
click at [114, 32] on icon at bounding box center [114, 32] width 3 height 5
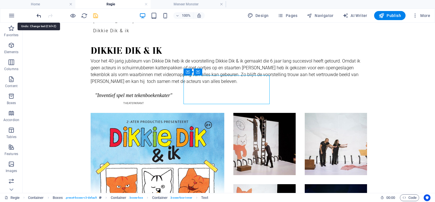
click at [39, 16] on icon "undo" at bounding box center [39, 15] width 7 height 7
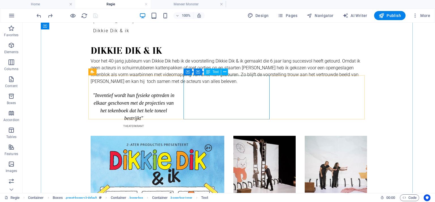
click at [177, 92] on div ""Inventief wordt hun fysieke optreden in elkaar geschoven met de projecties van…" at bounding box center [134, 114] width 86 height 44
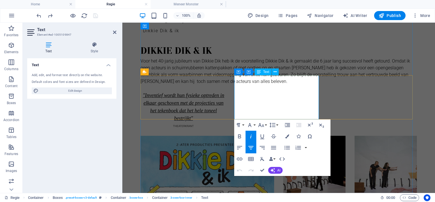
click at [224, 93] on em ""Inventief wordt hun fysieke optreden in elkaar geschoven met de projecties van…" at bounding box center [184, 107] width 82 height 29
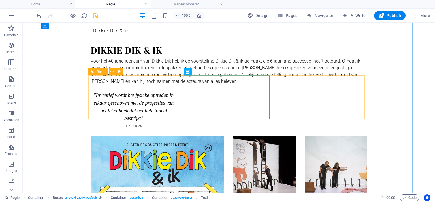
click at [353, 96] on div ""Inventief wordt het fysieke optreden in elkaar geschoven met de projecties van…" at bounding box center [229, 114] width 277 height 44
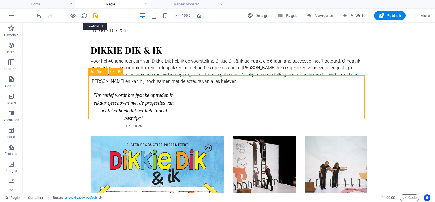
click at [93, 18] on icon "save" at bounding box center [95, 15] width 7 height 7
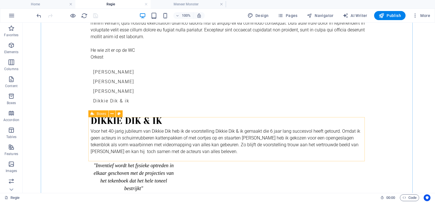
scroll to position [142, 0]
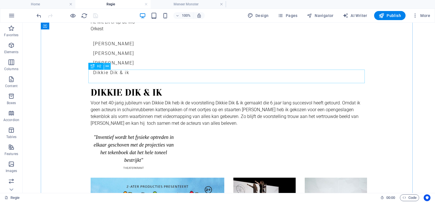
click at [109, 67] on icon at bounding box center [107, 66] width 3 height 6
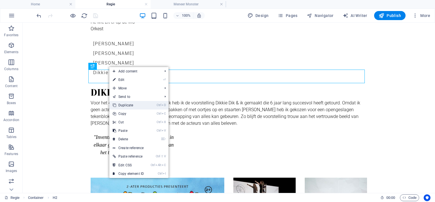
click at [128, 104] on link "Ctrl D Duplicate" at bounding box center [128, 105] width 38 height 9
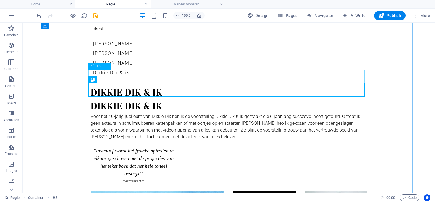
click at [120, 86] on div "Dikkie dik & ik" at bounding box center [229, 93] width 277 height 14
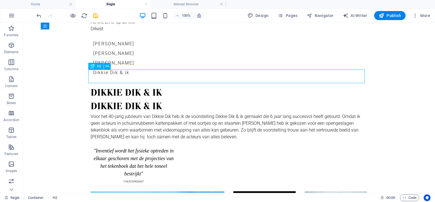
click at [120, 86] on div "Dikkie dik & ik" at bounding box center [229, 93] width 277 height 14
click at [106, 66] on icon at bounding box center [107, 66] width 3 height 6
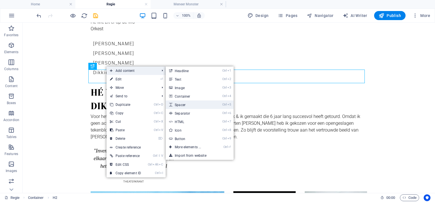
click at [183, 105] on link "Ctrl 5 Spacer" at bounding box center [189, 105] width 47 height 9
select select "px"
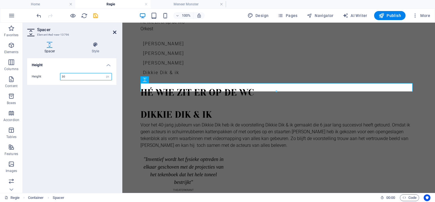
type input "30"
click at [116, 31] on icon at bounding box center [114, 32] width 3 height 5
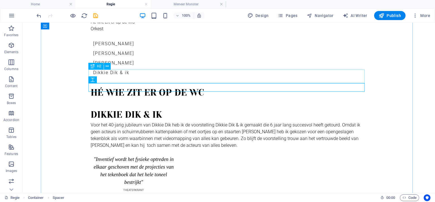
click at [181, 86] on div "Hé wie zit er op de WC" at bounding box center [229, 93] width 277 height 14
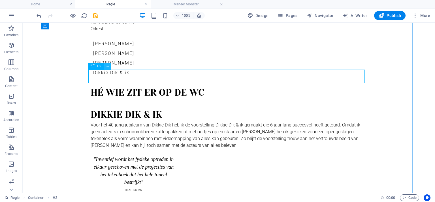
click at [109, 66] on icon at bounding box center [107, 66] width 3 height 6
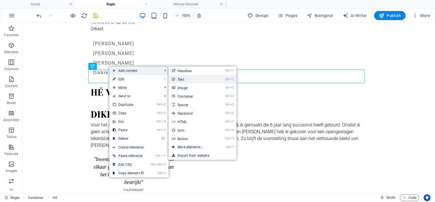
click at [181, 79] on link "Ctrl 2 Text" at bounding box center [192, 79] width 47 height 9
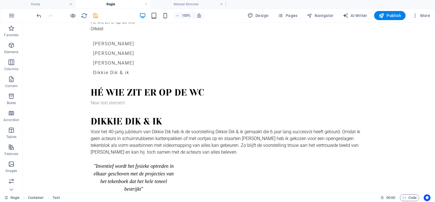
drag, startPoint x: 116, startPoint y: 102, endPoint x: 99, endPoint y: 88, distance: 22.9
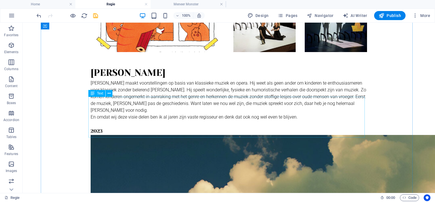
scroll to position [397, 0]
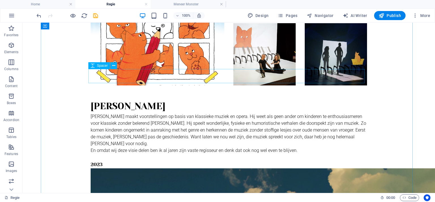
click at [106, 67] on span "Spacer" at bounding box center [102, 65] width 11 height 3
select select "px"
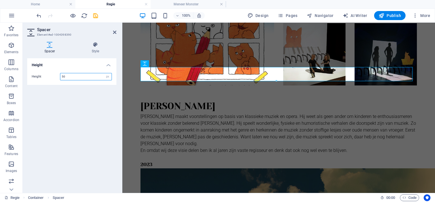
drag, startPoint x: 70, startPoint y: 75, endPoint x: 56, endPoint y: 75, distance: 14.2
click at [57, 75] on div "Height 50 px rem vh vw" at bounding box center [72, 76] width 80 height 7
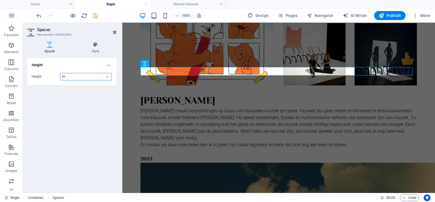
type input "30"
drag, startPoint x: 91, startPoint y: 8, endPoint x: 100, endPoint y: 69, distance: 61.8
click at [115, 30] on icon at bounding box center [114, 32] width 3 height 5
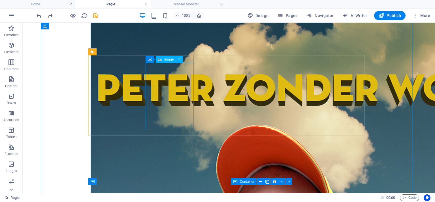
scroll to position [652, 0]
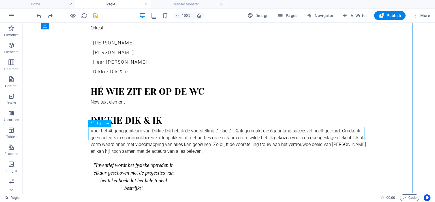
scroll to position [113, 0]
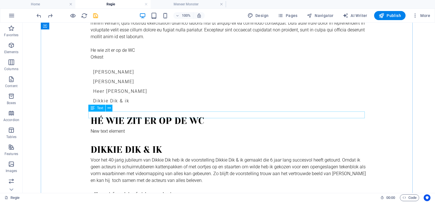
click at [116, 128] on div "New text element" at bounding box center [229, 131] width 277 height 7
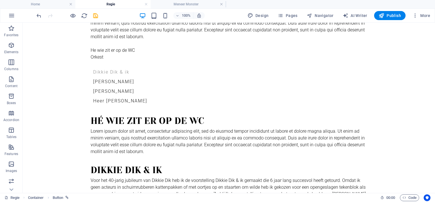
drag, startPoint x: 124, startPoint y: 100, endPoint x: 96, endPoint y: 57, distance: 51.5
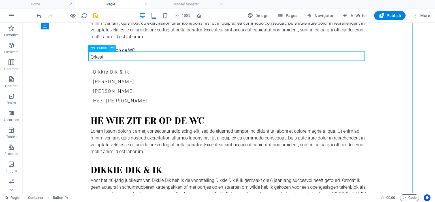
click at [114, 47] on icon at bounding box center [112, 48] width 3 height 6
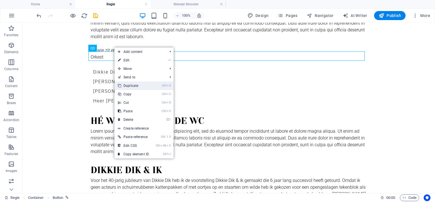
click at [128, 88] on link "Ctrl D Duplicate" at bounding box center [134, 86] width 38 height 9
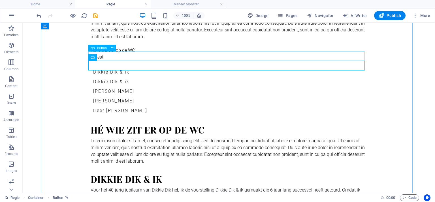
click at [123, 67] on div "Dikkie Dik & ik" at bounding box center [229, 72] width 277 height 10
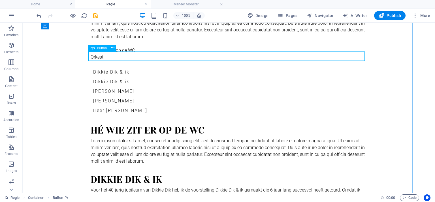
click at [105, 67] on div "Dikkie Dik & ik" at bounding box center [229, 72] width 277 height 10
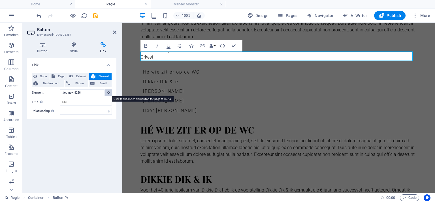
click at [110, 93] on button at bounding box center [108, 93] width 7 height 7
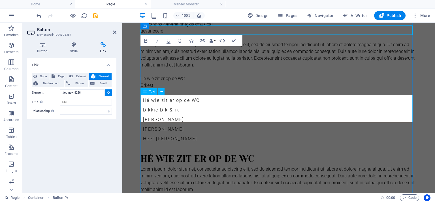
scroll to position [142, 0]
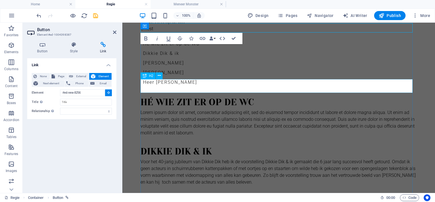
click at [190, 96] on div "Hé wie zit er op de WC" at bounding box center [279, 103] width 277 height 14
type input "#ed-1004398393"
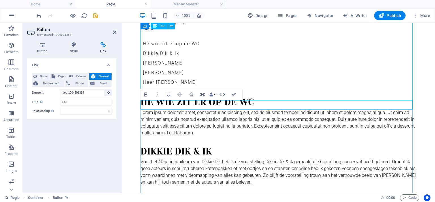
scroll to position [57, 0]
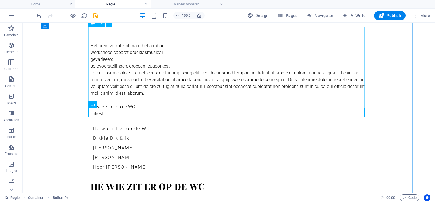
click at [133, 91] on div "Het brein vormt zich naar het aanbod workshops cabaret brugklasmusical gevariee…" at bounding box center [229, 84] width 277 height 82
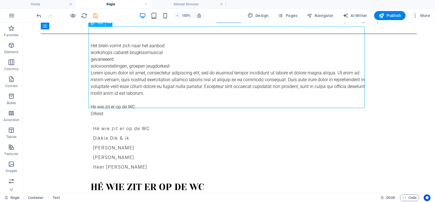
click at [133, 91] on div "Het brein vormt zich naar het aanbod workshops cabaret brugklasmusical gevariee…" at bounding box center [229, 84] width 277 height 82
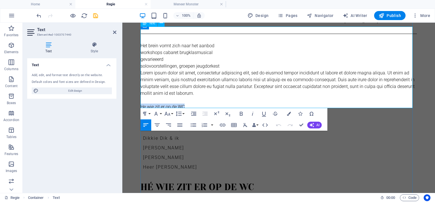
drag, startPoint x: 189, startPoint y: 91, endPoint x: 141, endPoint y: 88, distance: 48.9
click at [141, 104] on p "He wie zit er op de WC" at bounding box center [279, 107] width 277 height 7
click at [147, 104] on p at bounding box center [279, 107] width 277 height 7
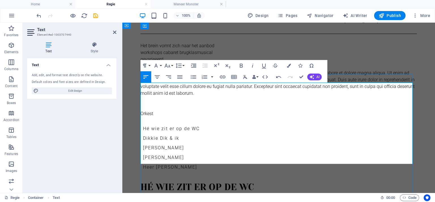
scroll to position [0, 0]
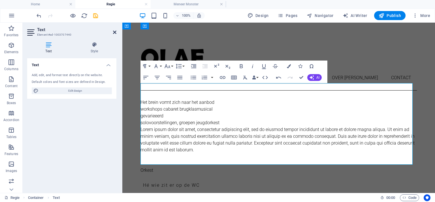
click at [114, 32] on icon at bounding box center [114, 32] width 3 height 5
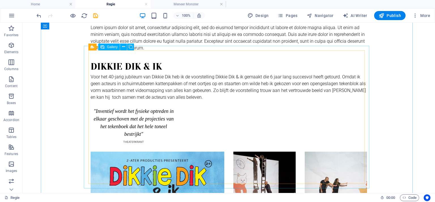
scroll to position [312, 0]
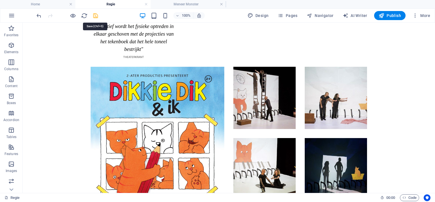
click at [94, 15] on icon "save" at bounding box center [95, 15] width 7 height 7
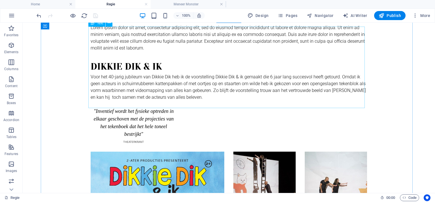
scroll to position [57, 0]
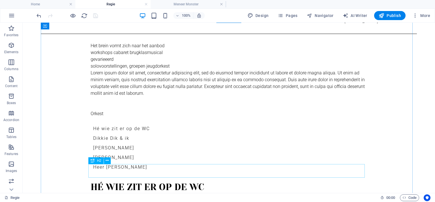
click at [113, 181] on div "Hé wie zit er op de WC" at bounding box center [229, 188] width 277 height 14
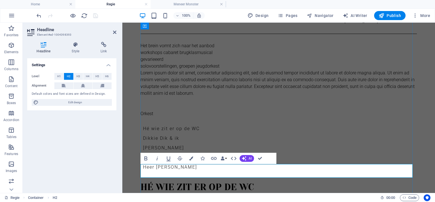
click at [154, 181] on h2 "Hé wie zit er op de WC" at bounding box center [279, 188] width 277 height 14
click at [115, 31] on icon at bounding box center [114, 32] width 3 height 5
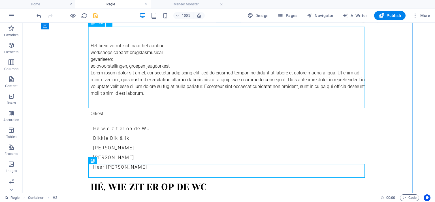
click at [96, 15] on icon "save" at bounding box center [95, 15] width 7 height 7
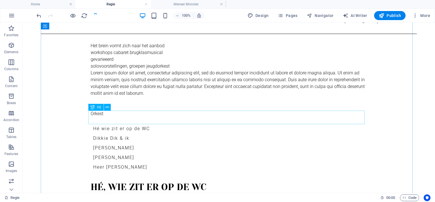
scroll to position [113, 0]
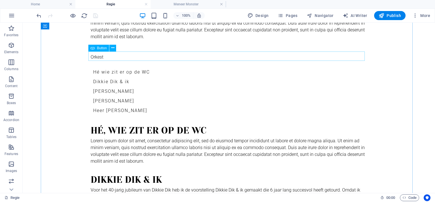
click at [132, 67] on div "Hé wie zit er op de WC" at bounding box center [229, 72] width 277 height 10
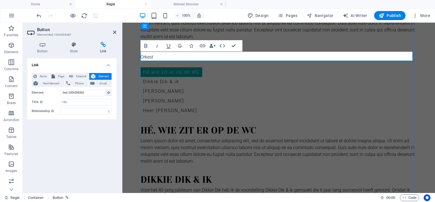
click at [152, 67] on link "Hé wie zit er op de WC" at bounding box center [172, 72] width 62 height 10
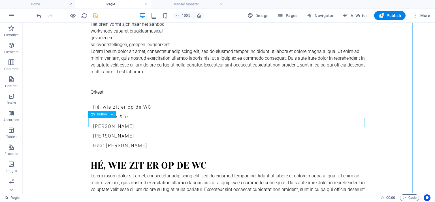
scroll to position [85, 0]
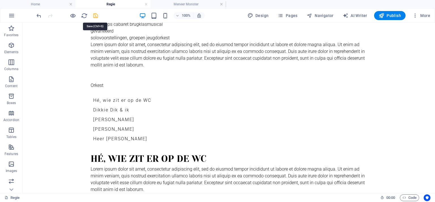
drag, startPoint x: 95, startPoint y: 13, endPoint x: 66, endPoint y: 105, distance: 96.2
click at [95, 13] on icon "save" at bounding box center [95, 15] width 7 height 7
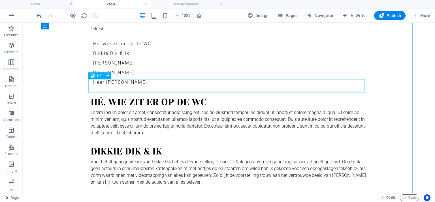
click at [166, 96] on div "Hé, wie zit er op de WC" at bounding box center [229, 103] width 277 height 14
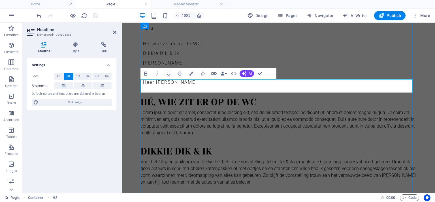
click at [258, 96] on h2 "Hé, wie zit er op de WC" at bounding box center [279, 103] width 277 height 14
click at [226, 113] on div "Lorem ipsum dolor sit amet, consectetur adipiscing elit, sed do eiusmod tempor …" at bounding box center [279, 122] width 277 height 27
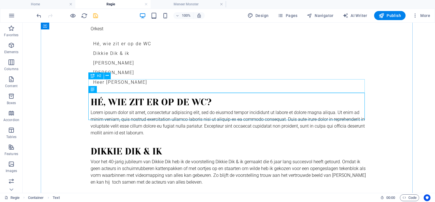
scroll to position [85, 0]
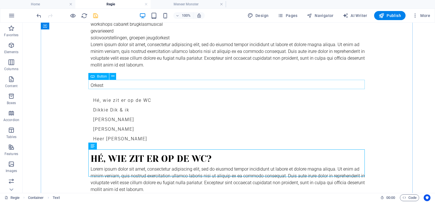
click at [147, 96] on div "Hé, wie zit er op de WC" at bounding box center [229, 101] width 277 height 10
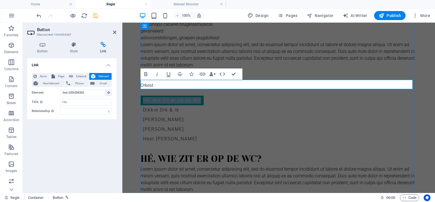
click at [202, 96] on link "Hé, wie zit er op de WC" at bounding box center [172, 101] width 63 height 10
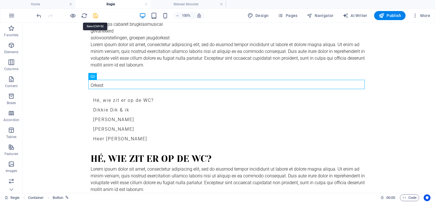
click at [95, 15] on icon "save" at bounding box center [95, 15] width 7 height 7
